Goal: Task Accomplishment & Management: Manage account settings

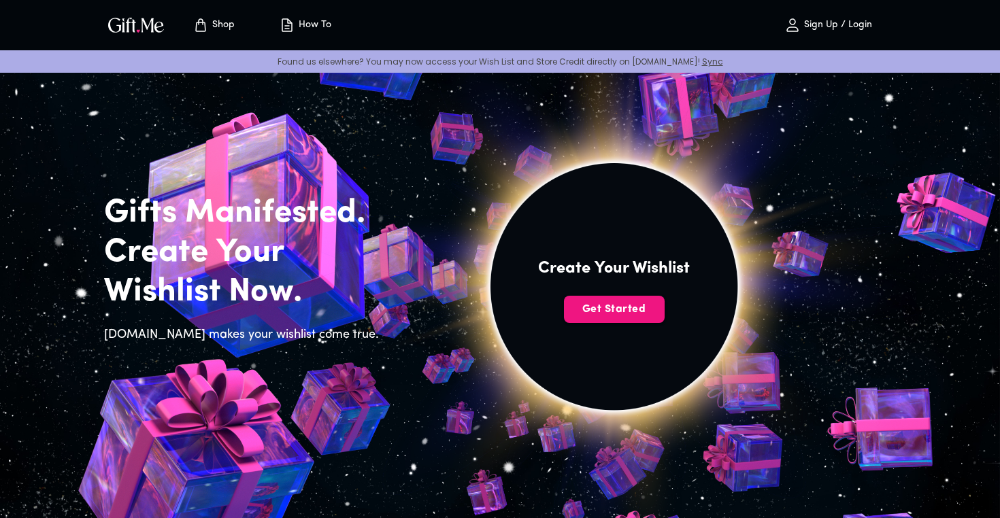
click at [836, 20] on p "Sign Up / Login" at bounding box center [836, 26] width 71 height 12
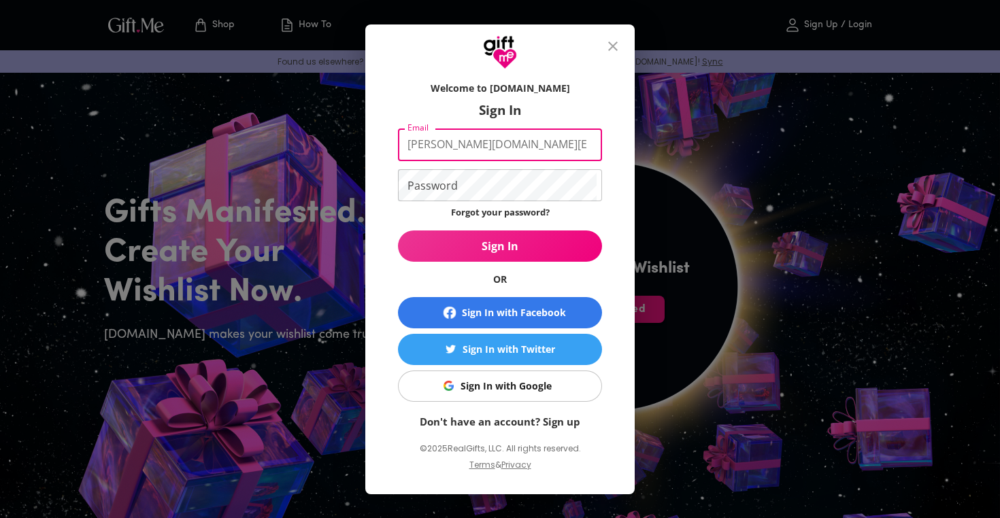
type input "kirk.29.land@gmail.com"
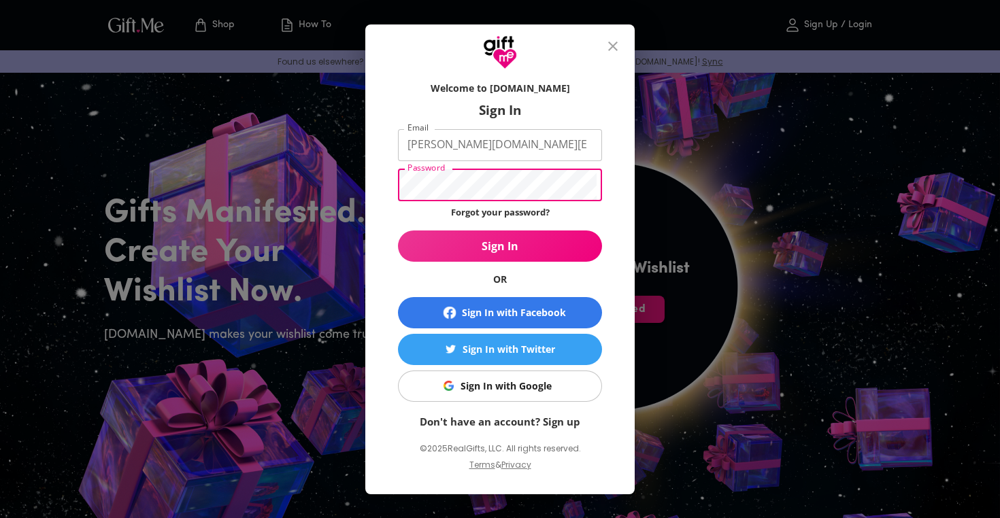
click at [500, 246] on button "Sign In" at bounding box center [500, 246] width 204 height 31
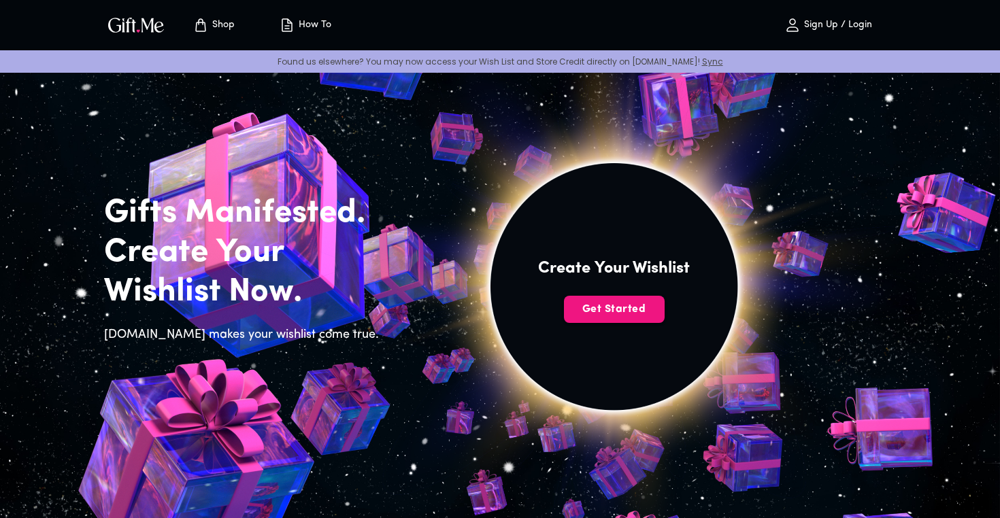
click at [816, 18] on span "Sign Up / Login" at bounding box center [828, 25] width 120 height 16
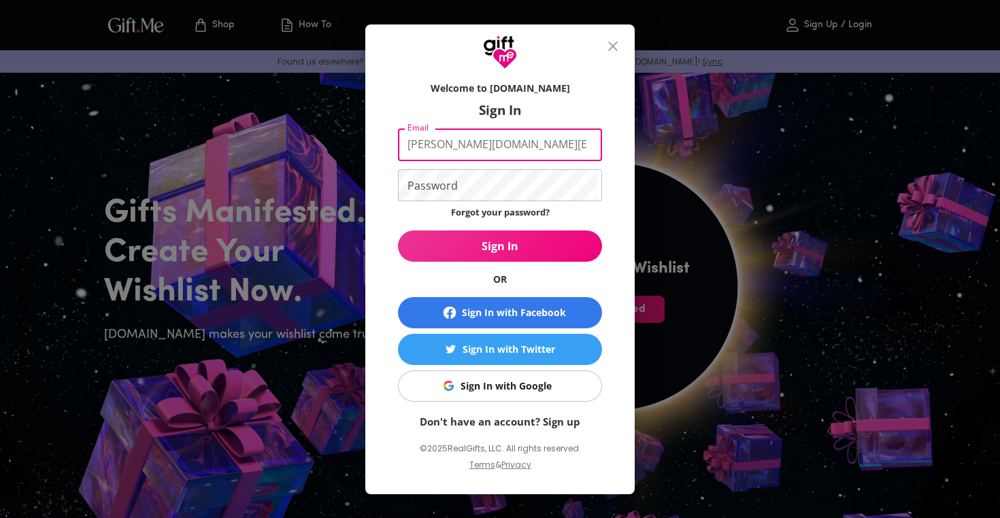
type input "kirk.27.land@gmail.com"
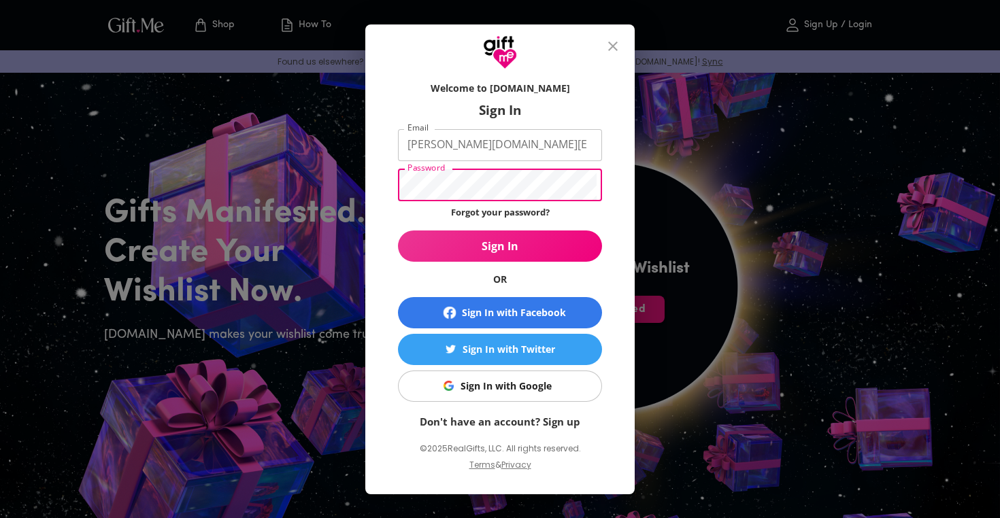
click at [500, 246] on button "Sign In" at bounding box center [500, 246] width 204 height 31
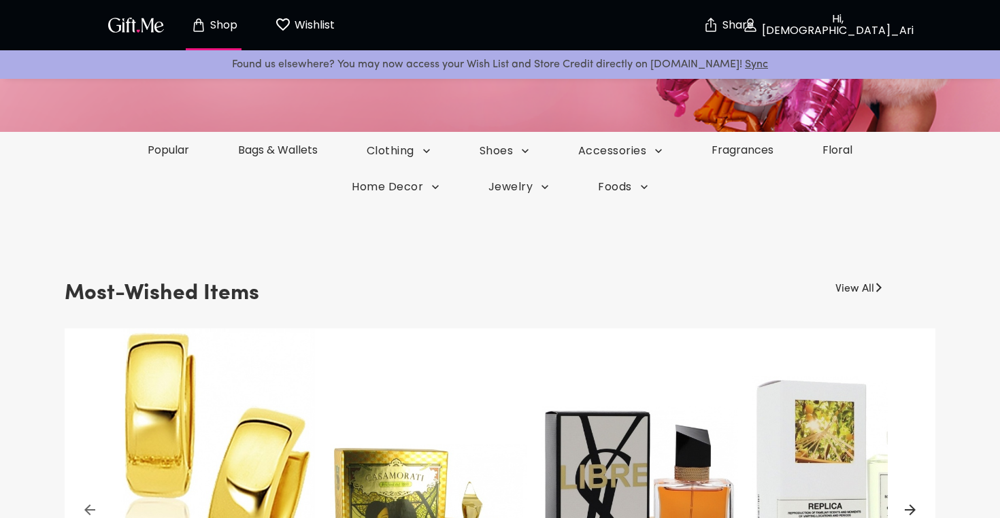
scroll to position [244, 0]
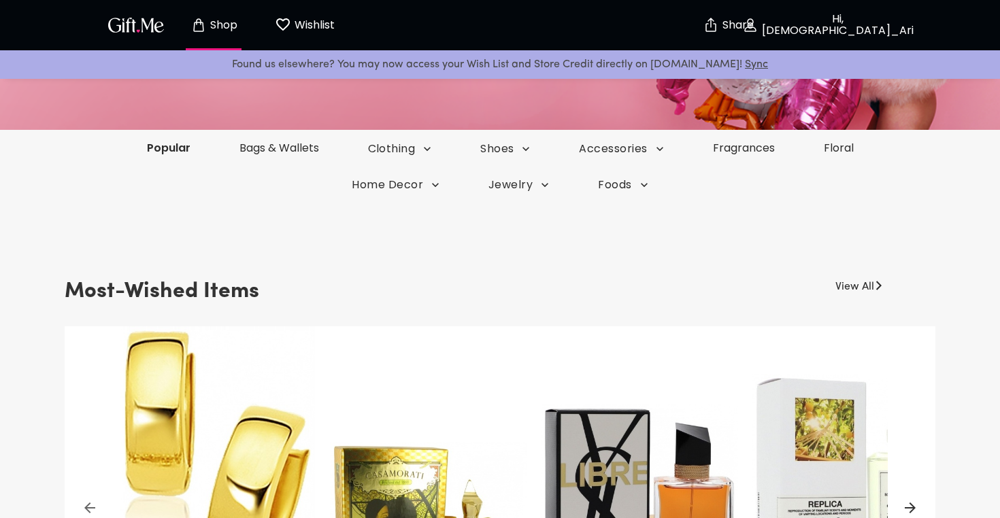
click at [168, 148] on link "Popular" at bounding box center [168, 148] width 93 height 16
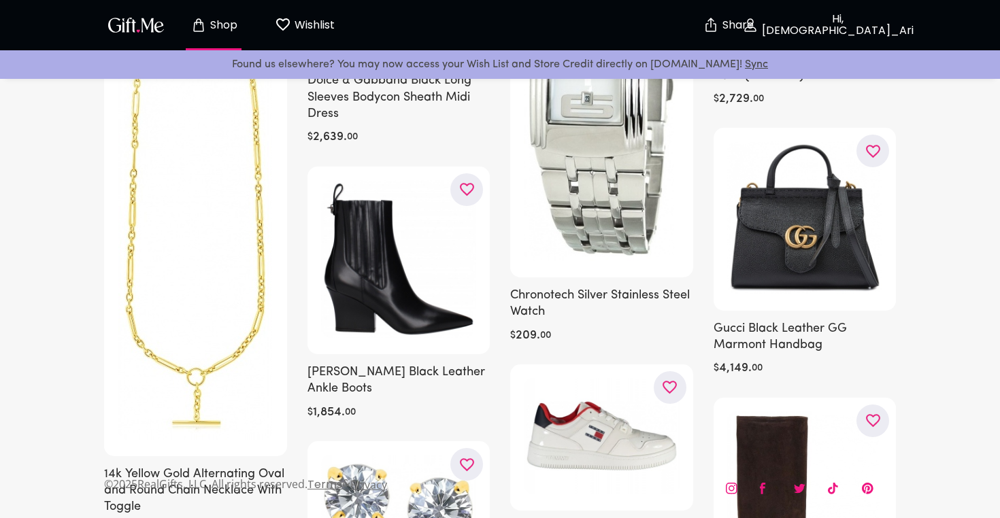
scroll to position [4107, 0]
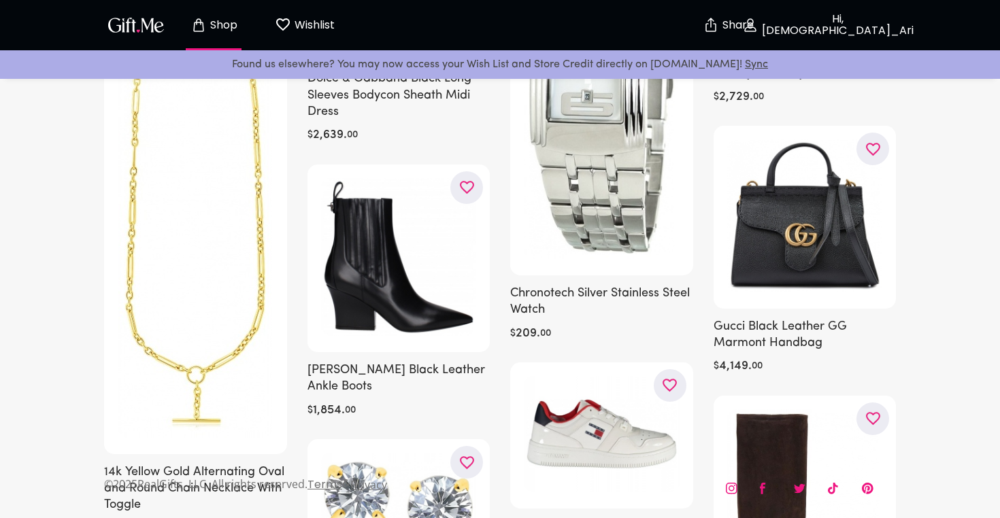
click at [131, 26] on img "button" at bounding box center [135, 25] width 61 height 20
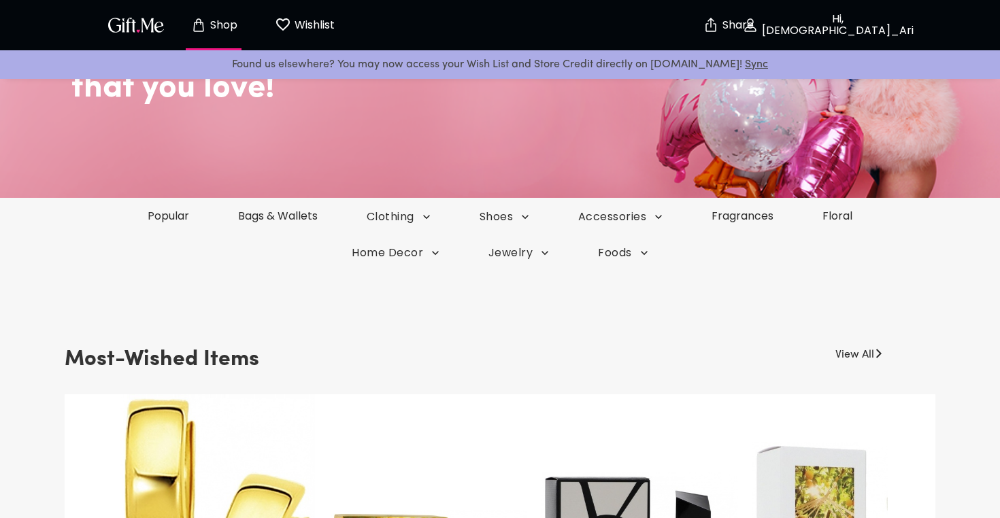
scroll to position [203, 0]
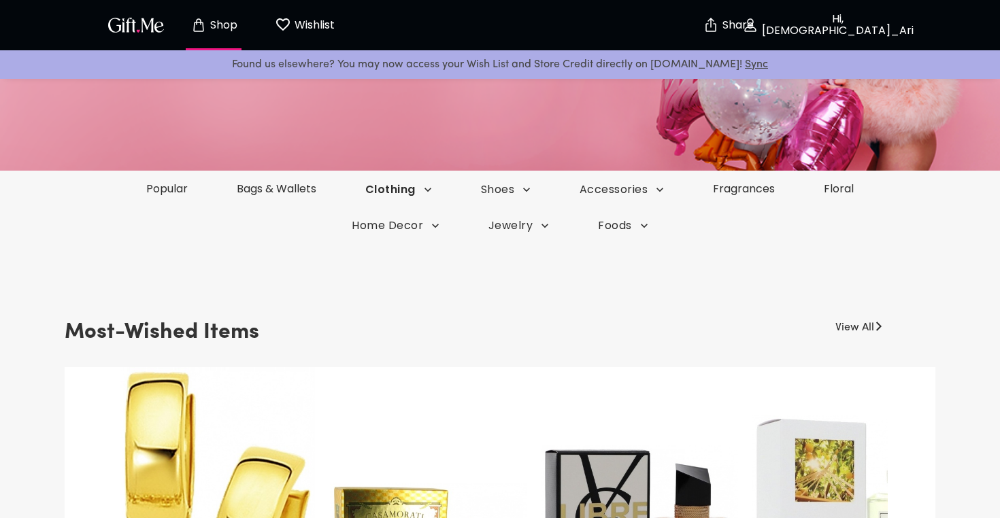
click at [412, 186] on span "Clothing" at bounding box center [398, 189] width 67 height 15
click at [372, 299] on li "Swimwear" at bounding box center [380, 293] width 79 height 26
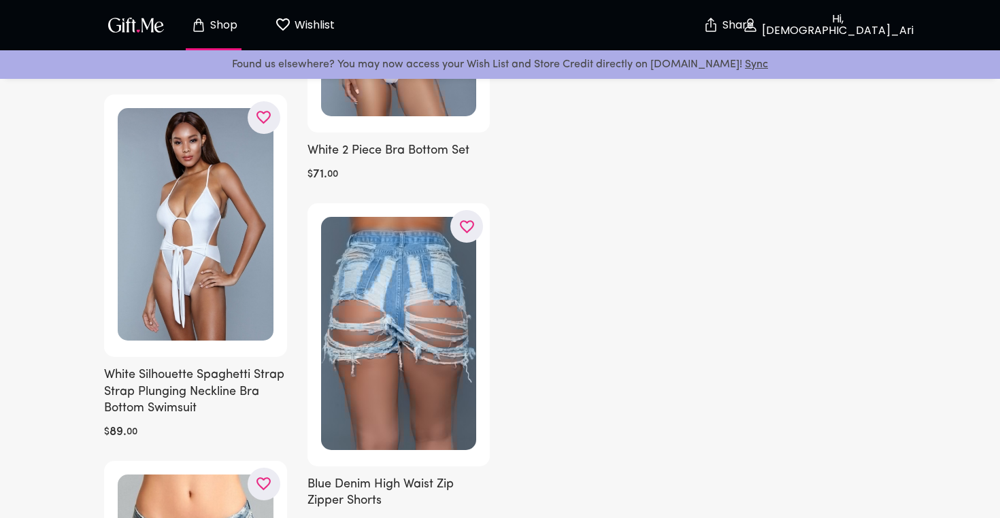
scroll to position [5842, 0]
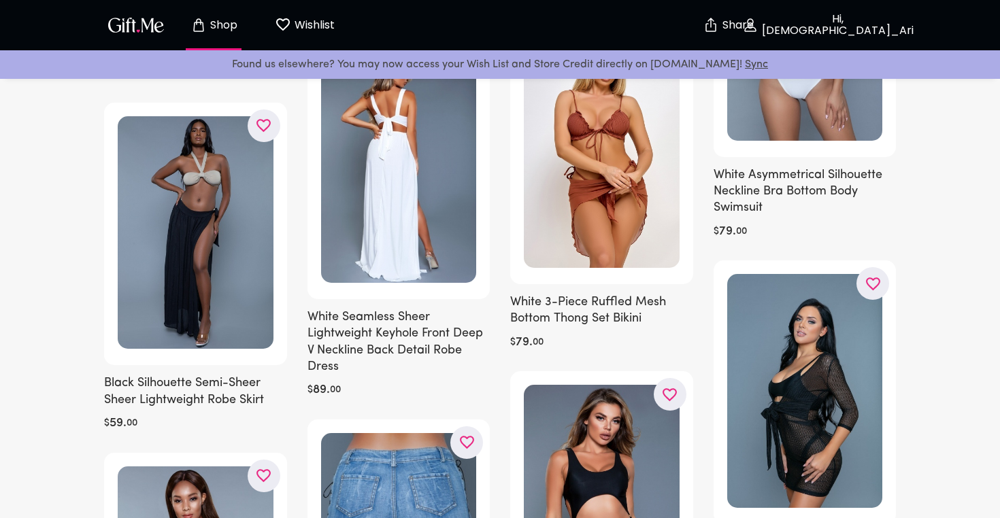
click at [320, 16] on button "Wishlist 0" at bounding box center [304, 25] width 75 height 44
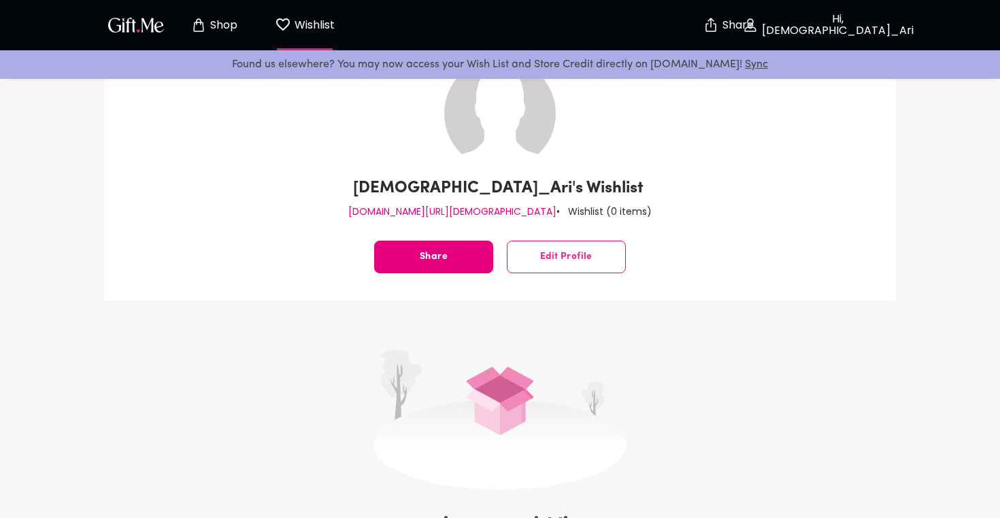
scroll to position [269, 0]
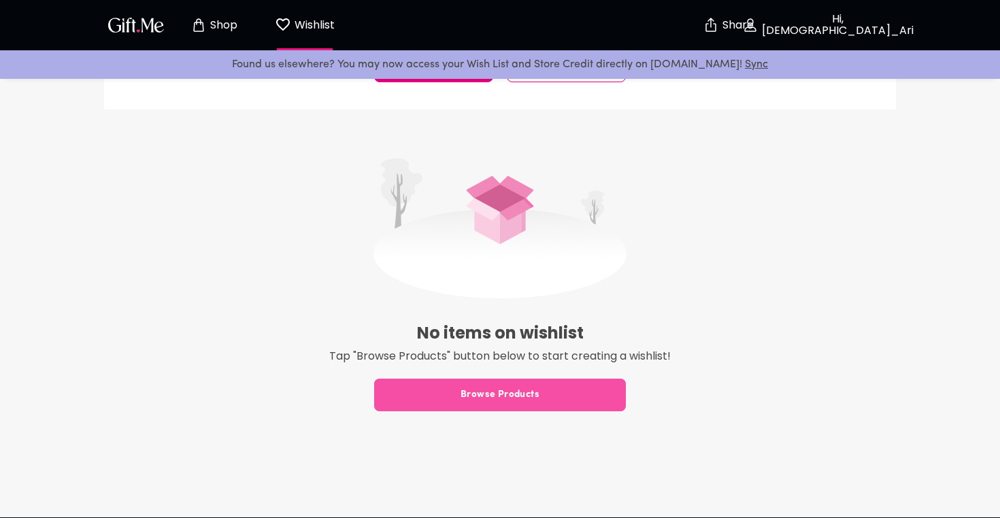
click at [478, 407] on button "Browse Products" at bounding box center [500, 395] width 252 height 33
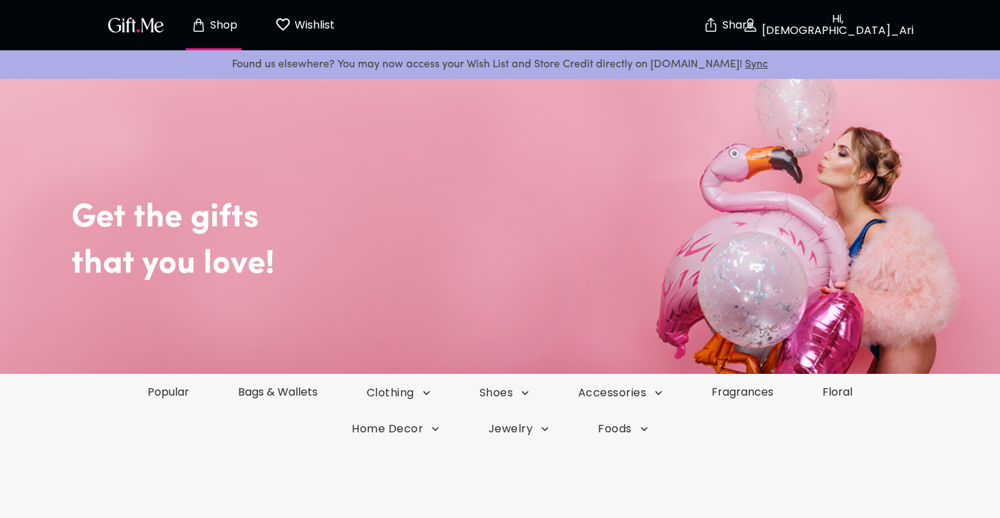
click at [328, 24] on p "Wishlist" at bounding box center [313, 25] width 44 height 18
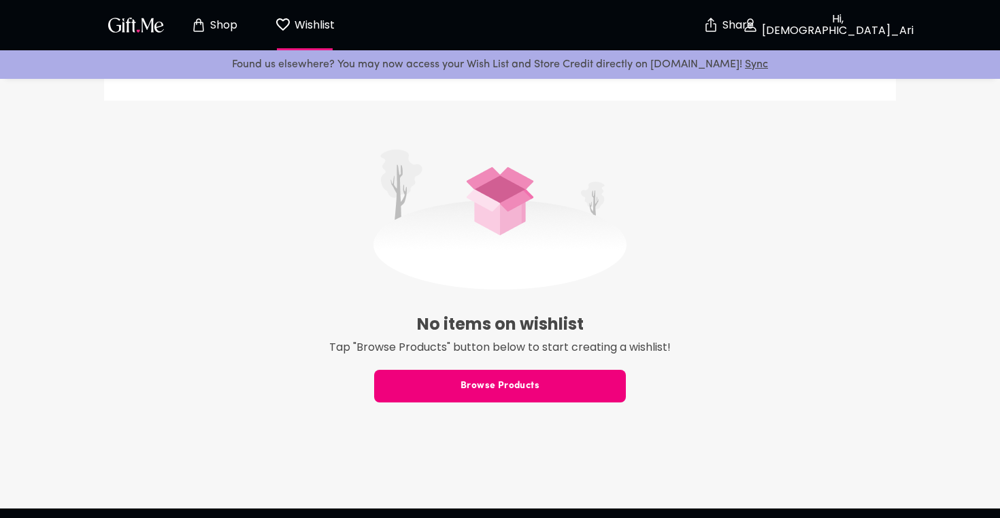
scroll to position [331, 0]
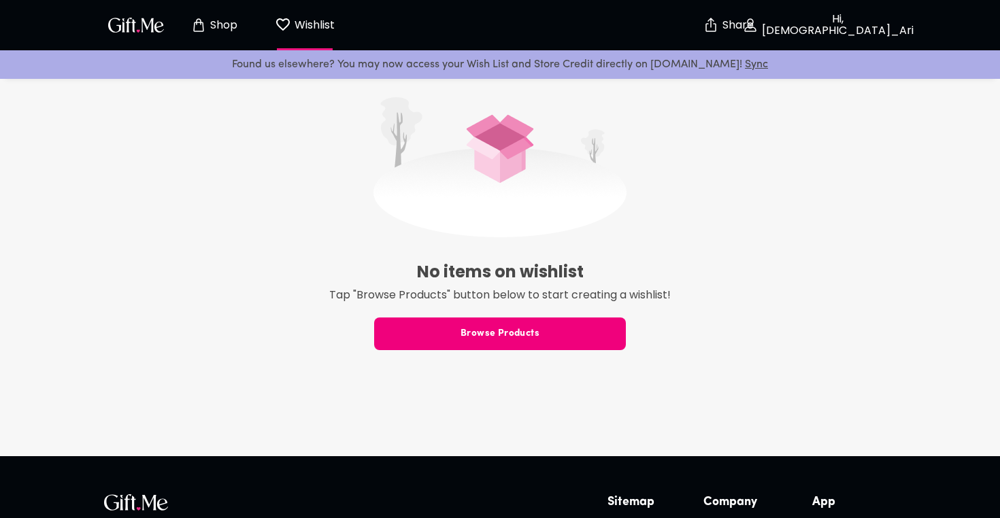
click at [557, 346] on button "Browse Products" at bounding box center [500, 334] width 252 height 33
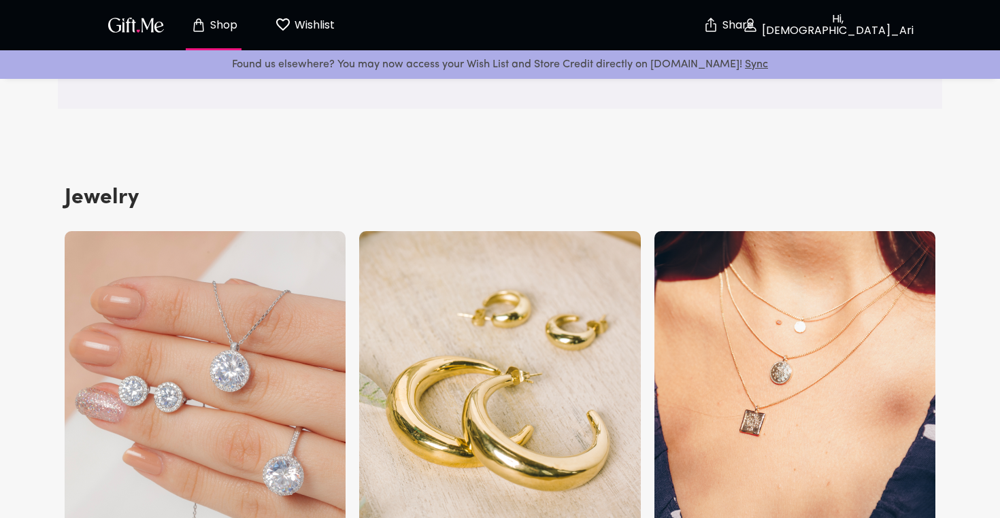
scroll to position [2212, 0]
